Goal: Navigation & Orientation: Find specific page/section

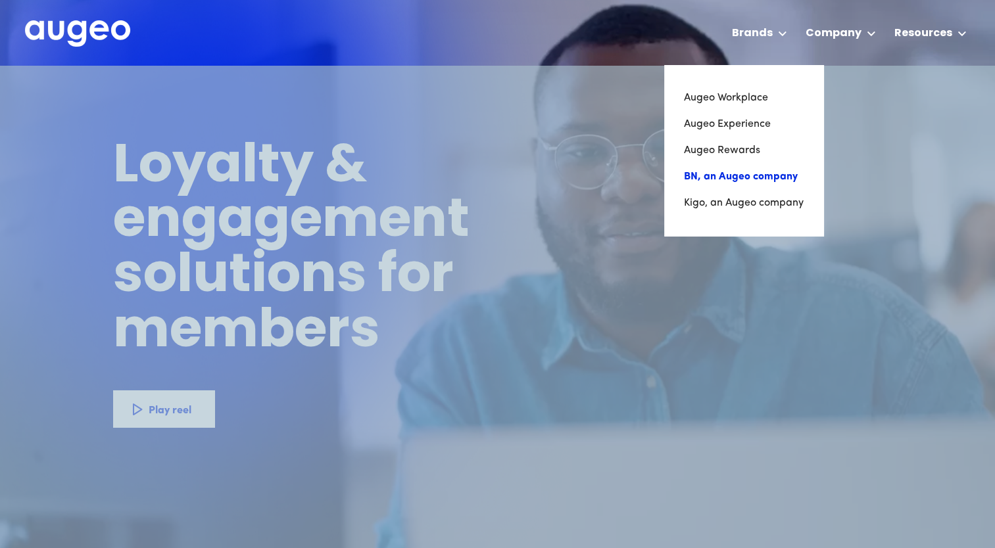
click at [749, 177] on link "BN, an Augeo company" at bounding box center [744, 177] width 120 height 26
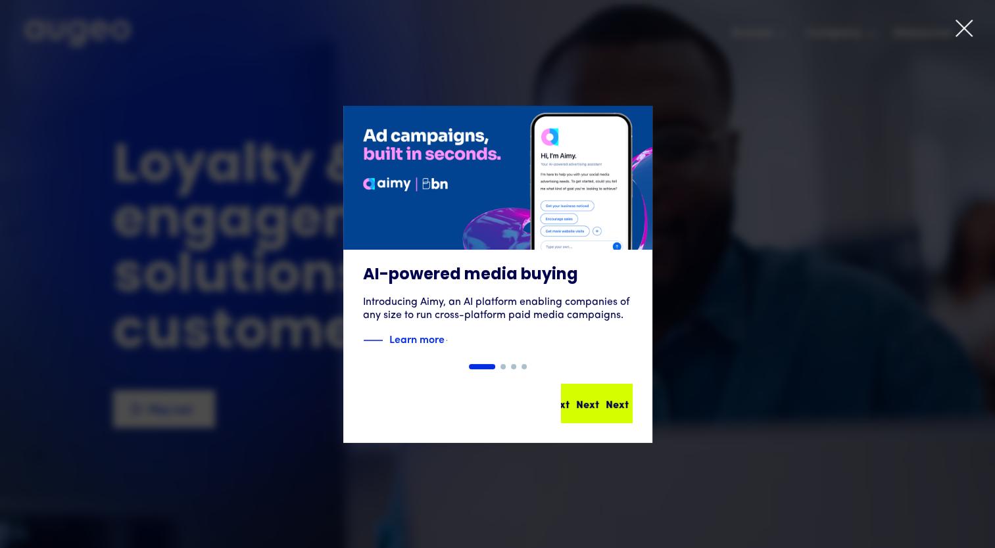
click at [586, 396] on div "Next Next Next Next" at bounding box center [602, 404] width 118 height 16
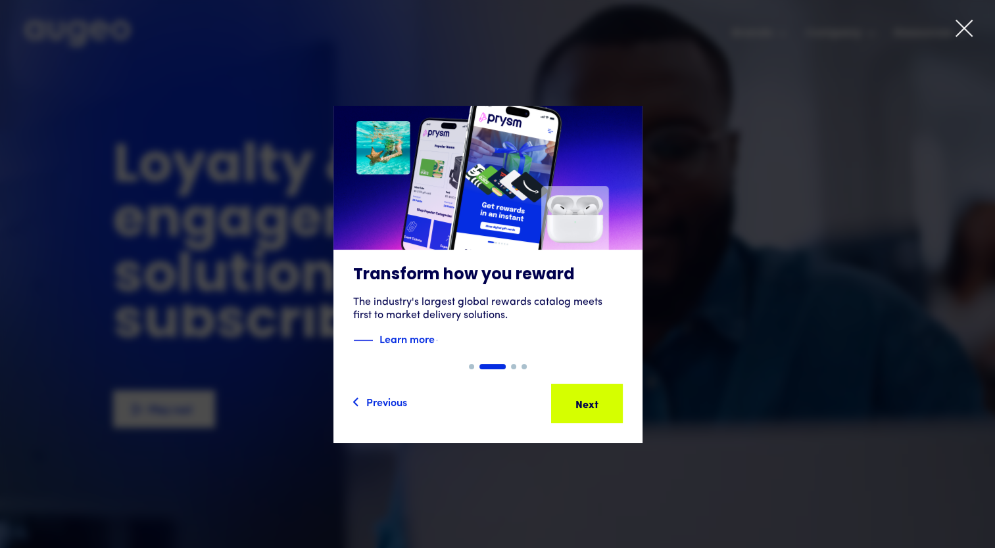
click at [383, 401] on div "Previous" at bounding box center [386, 402] width 41 height 16
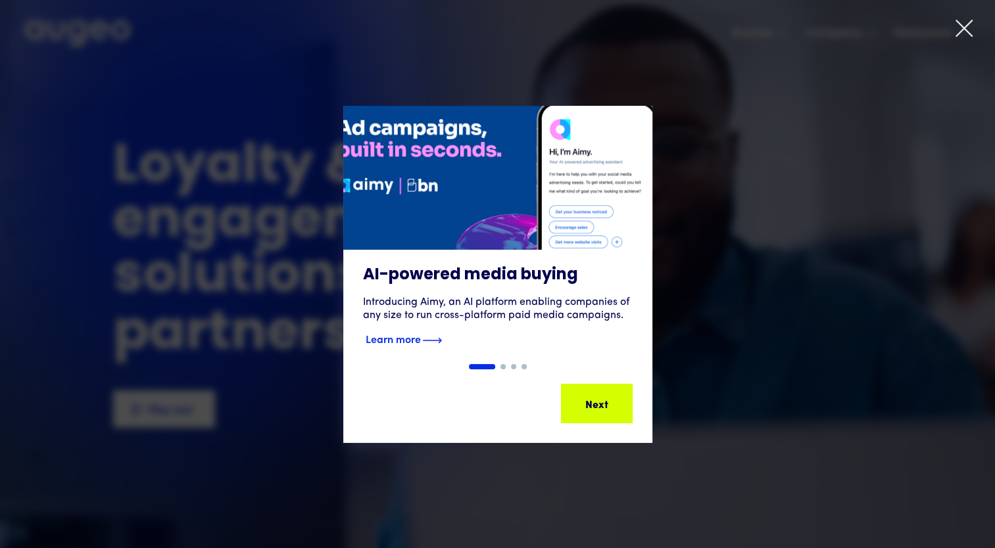
click at [481, 272] on h3 "AI-powered media buying" at bounding box center [498, 276] width 270 height 20
